Goal: Information Seeking & Learning: Learn about a topic

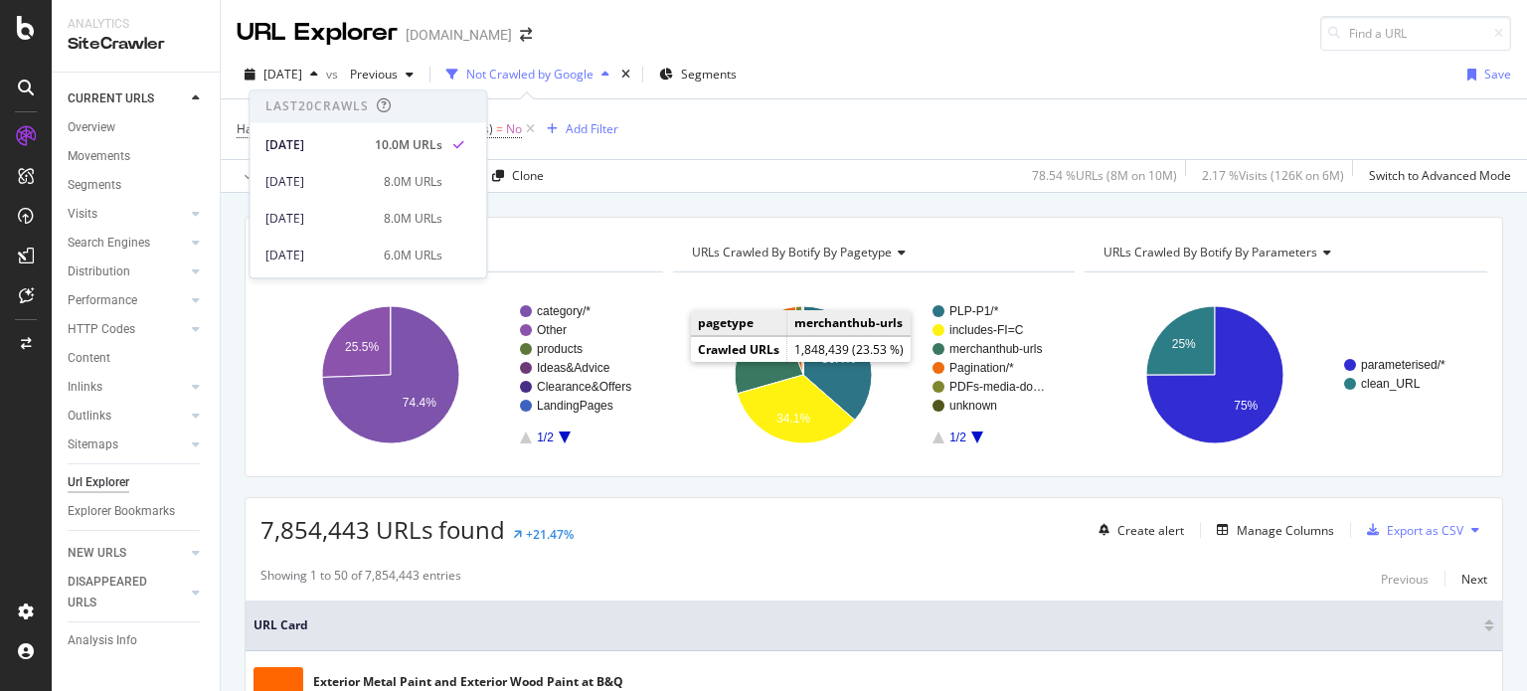
click at [896, 126] on div "Has Crawls from Google - Indexing Bots (Logs) = No Add Filter" at bounding box center [874, 129] width 1274 height 60
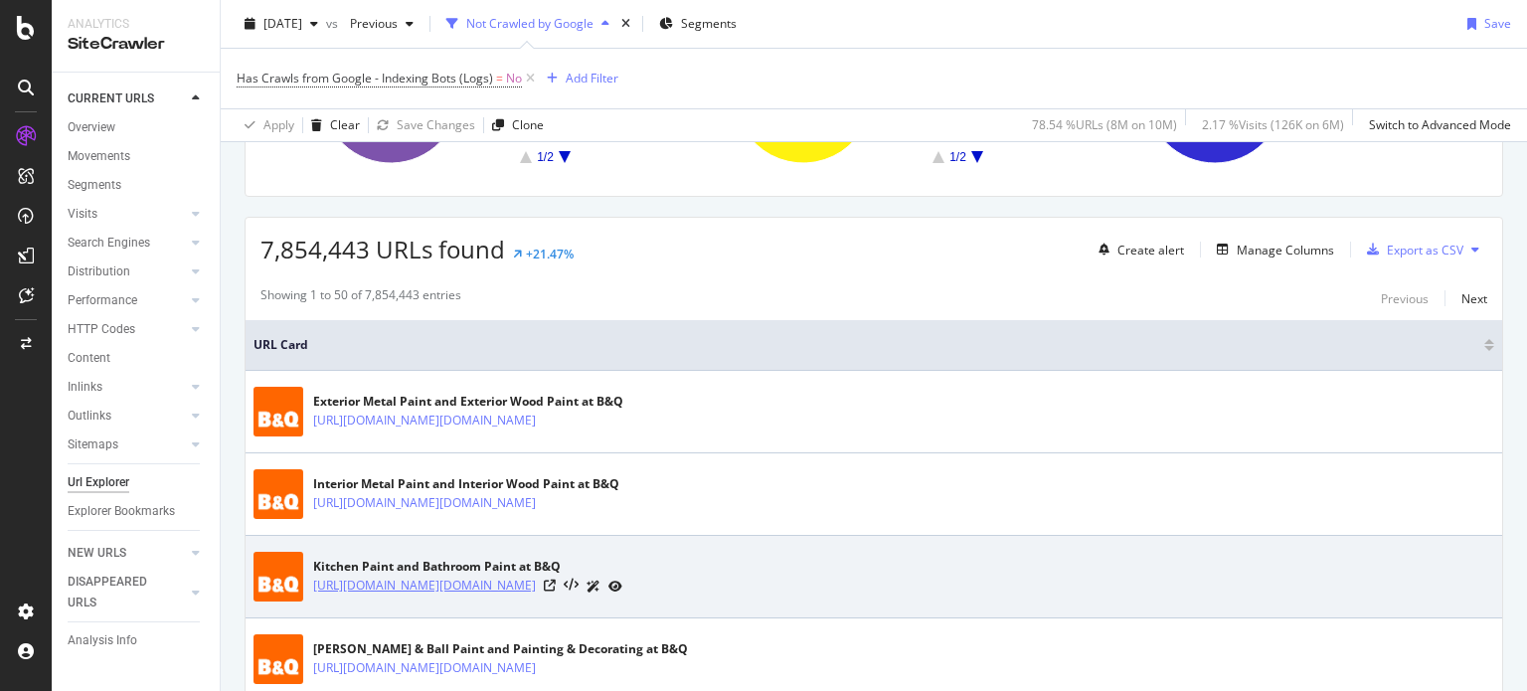
scroll to position [281, 0]
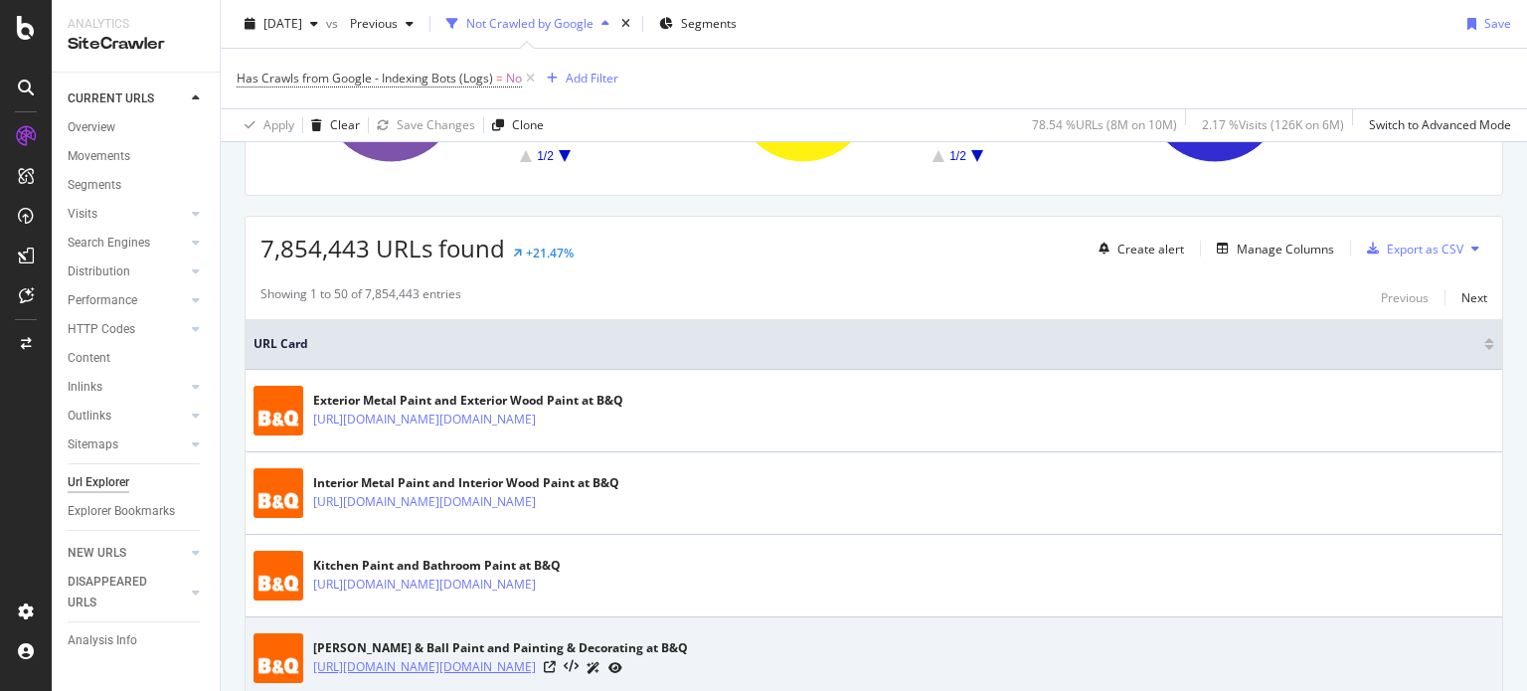
click at [536, 666] on link "[URL][DOMAIN_NAME][DOMAIN_NAME]" at bounding box center [424, 667] width 223 height 20
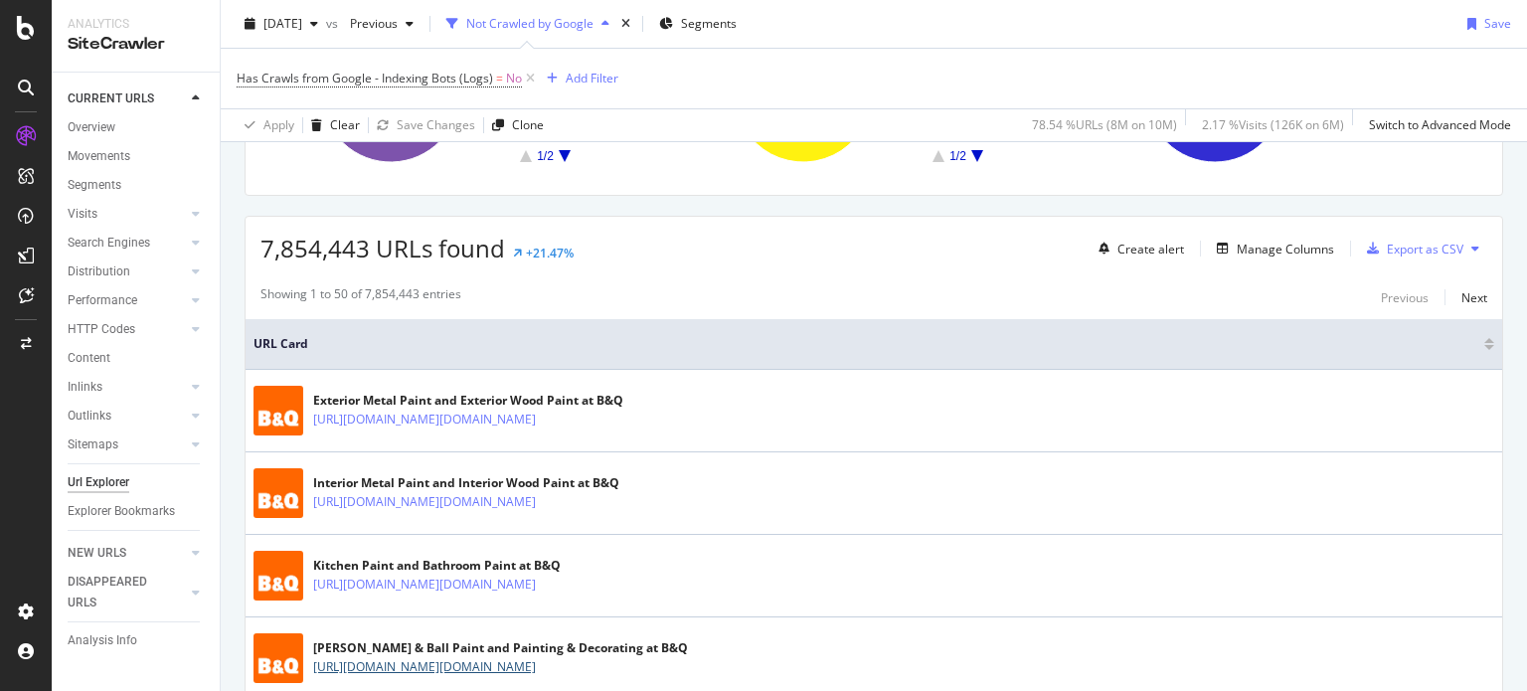
scroll to position [0, 0]
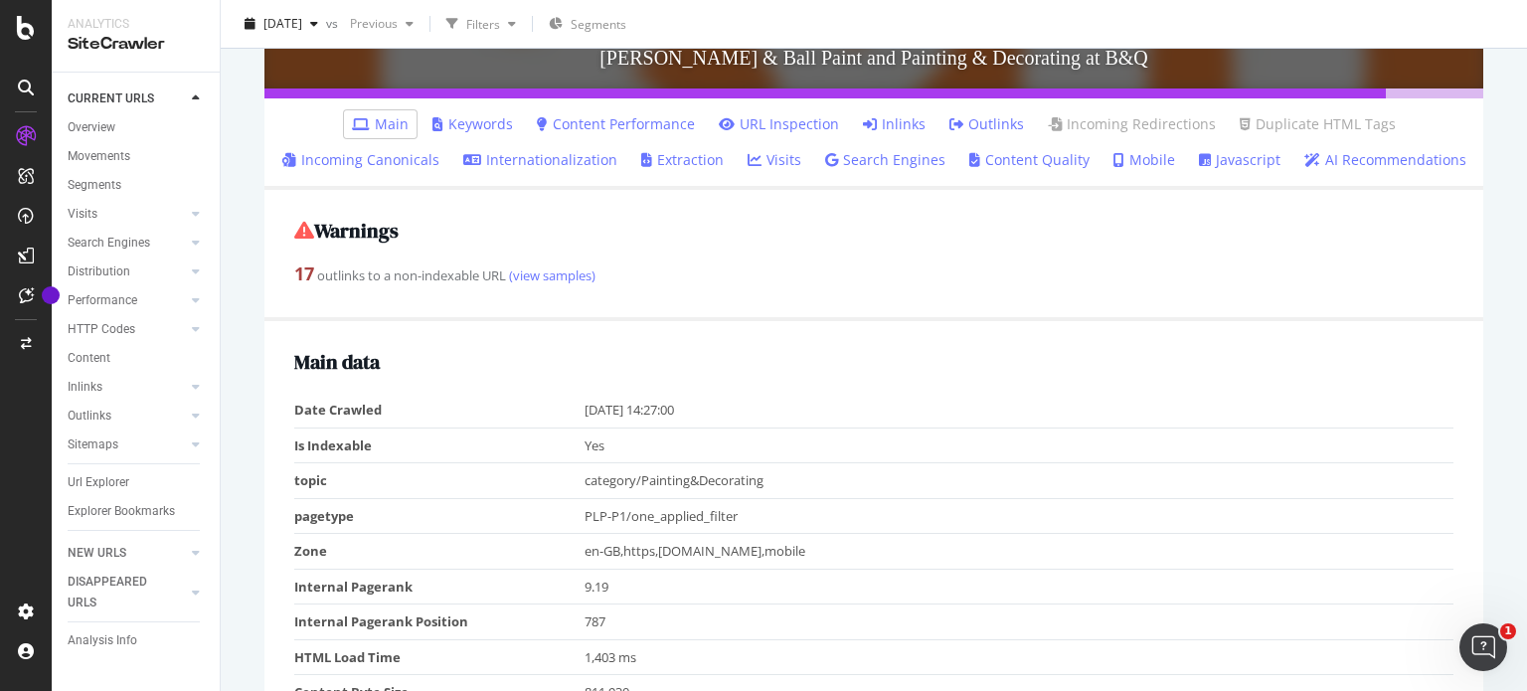
scroll to position [568, 0]
